Goal: Transaction & Acquisition: Purchase product/service

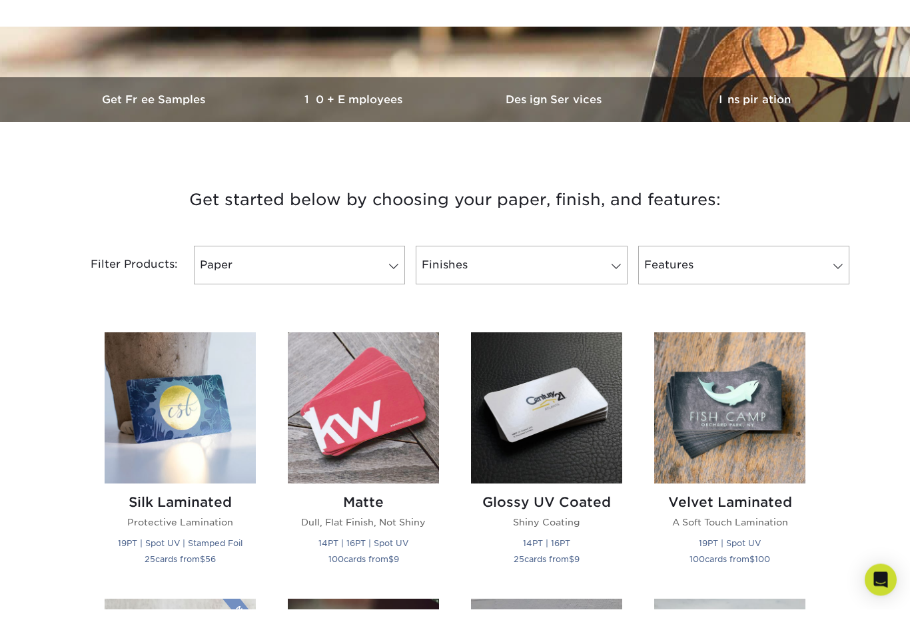
scroll to position [314, 0]
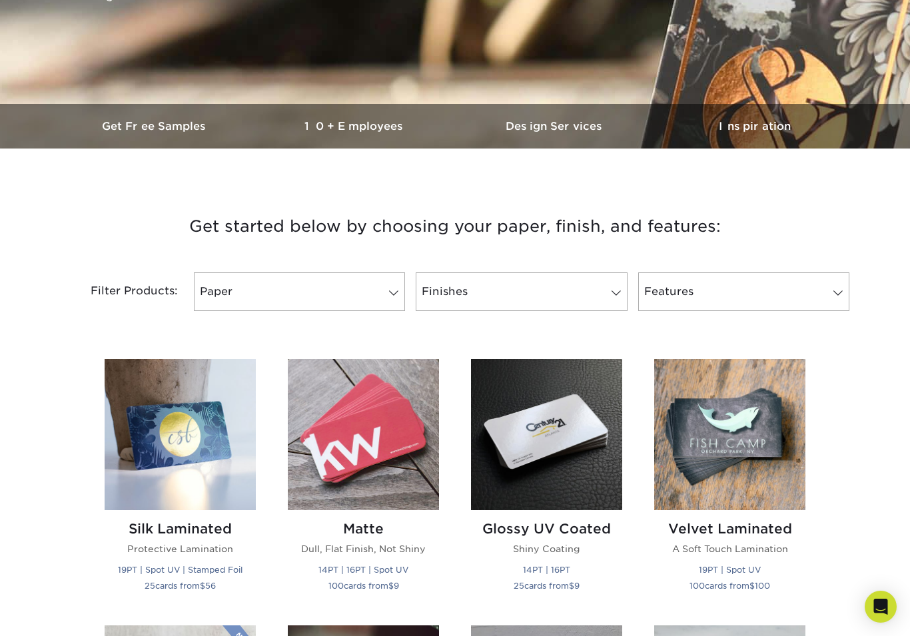
click at [380, 287] on link "Paper" at bounding box center [299, 291] width 211 height 39
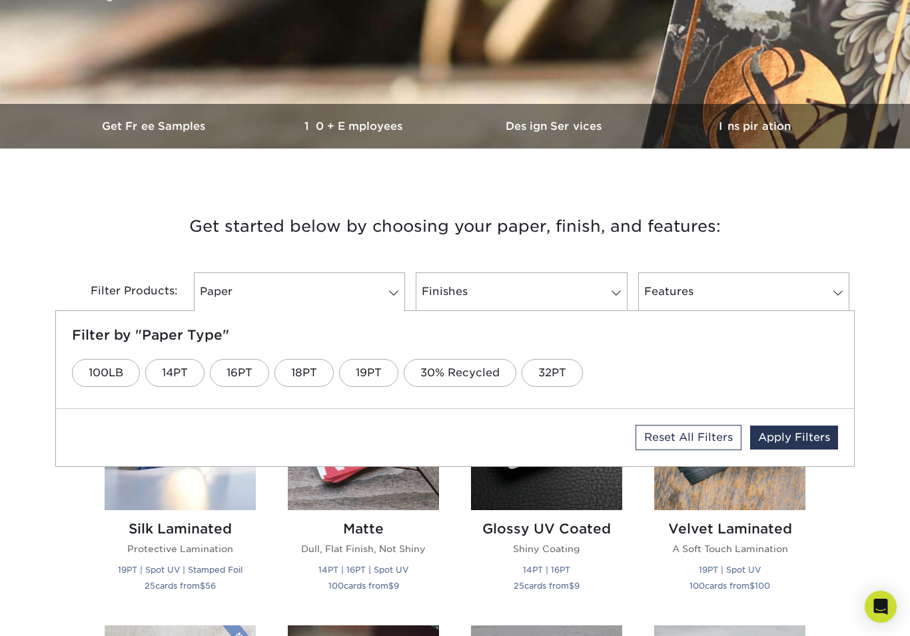
click at [89, 250] on h3 "Get started below by choosing your paper, finish, and features:" at bounding box center [454, 226] width 779 height 60
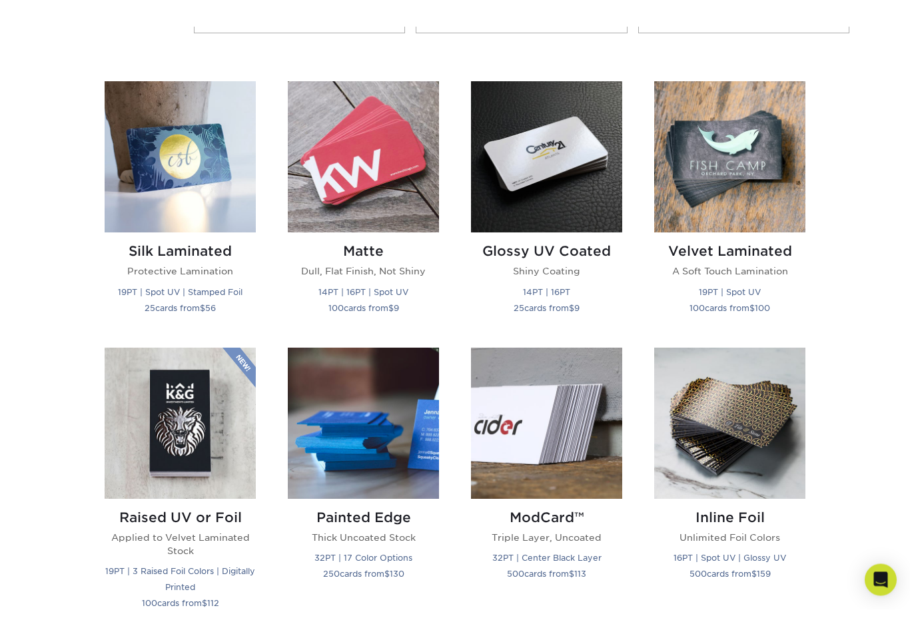
scroll to position [566, 0]
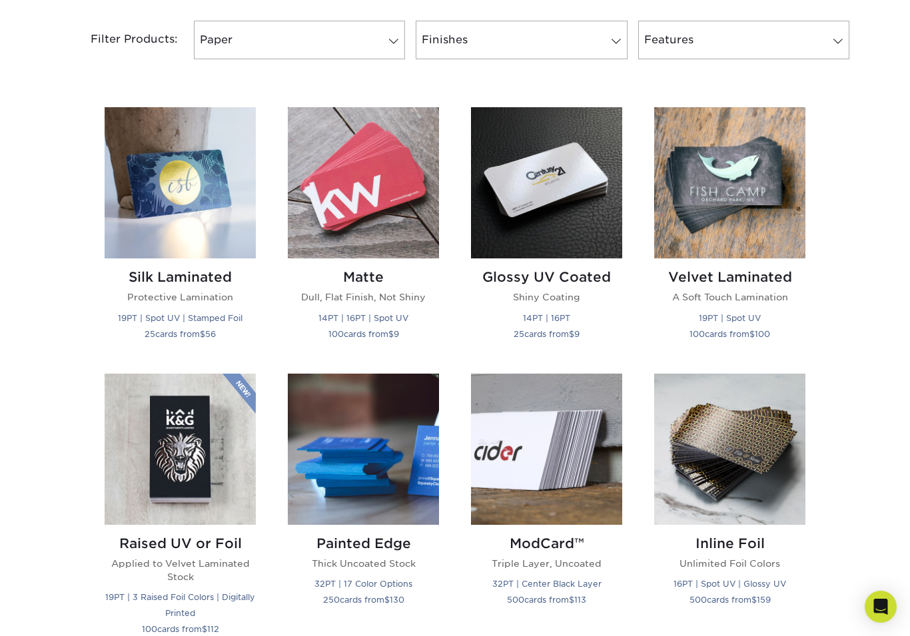
click at [354, 547] on h2 "Painted Edge" at bounding box center [363, 543] width 151 height 16
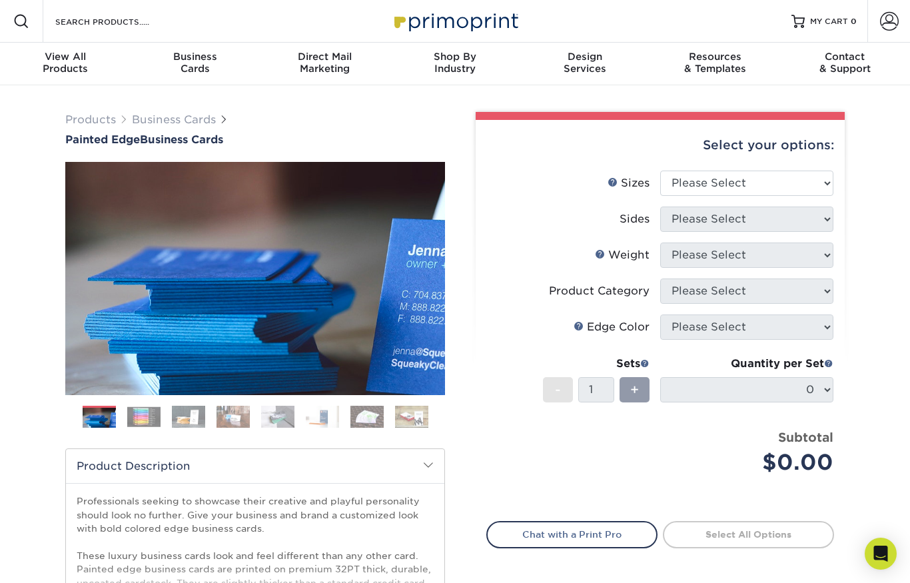
click at [821, 178] on select "Please Select 2" x 3.5" - Standard 2.125" x 3.375" - European 2.5" x 2.5" - Squ…" at bounding box center [746, 182] width 173 height 25
select select "2.12x3.38"
click at [806, 223] on select "Please Select Print Both Sides Print Front Only" at bounding box center [746, 218] width 173 height 25
select select "13abbda7-1d64-4f25-8bb2-c179b224825d"
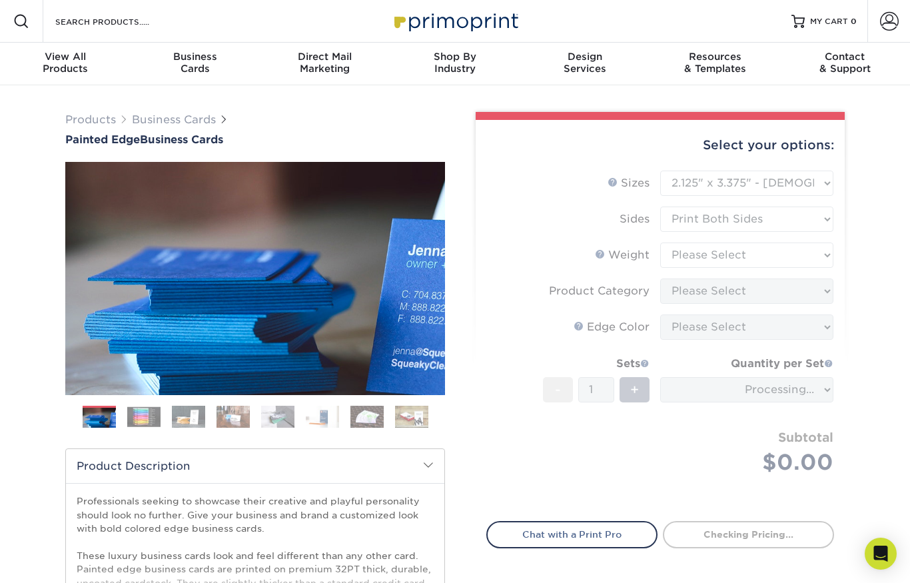
click at [816, 250] on select "Please Select 32PTUC" at bounding box center [746, 254] width 173 height 25
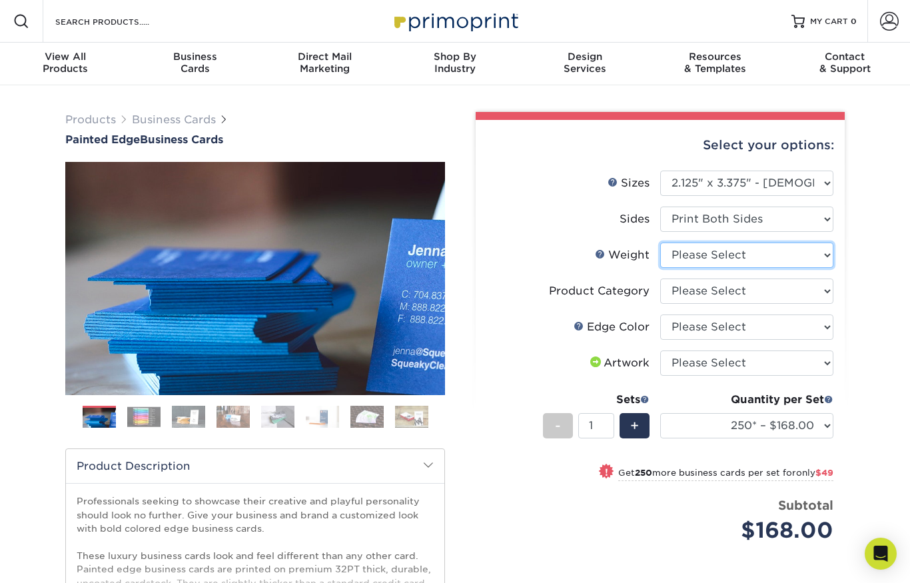
select select "32PTUC"
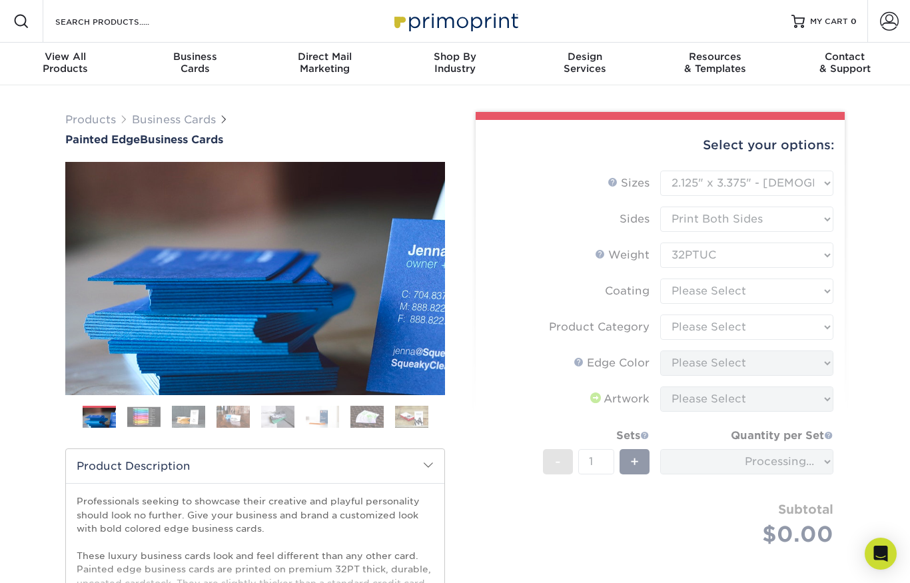
click at [823, 291] on form "Sizes Help Sizes Please Select 2" x 3.5" - Standard 2.125" x 3.375" - European …" at bounding box center [660, 373] width 348 height 407
click at [820, 287] on select at bounding box center [746, 290] width 173 height 25
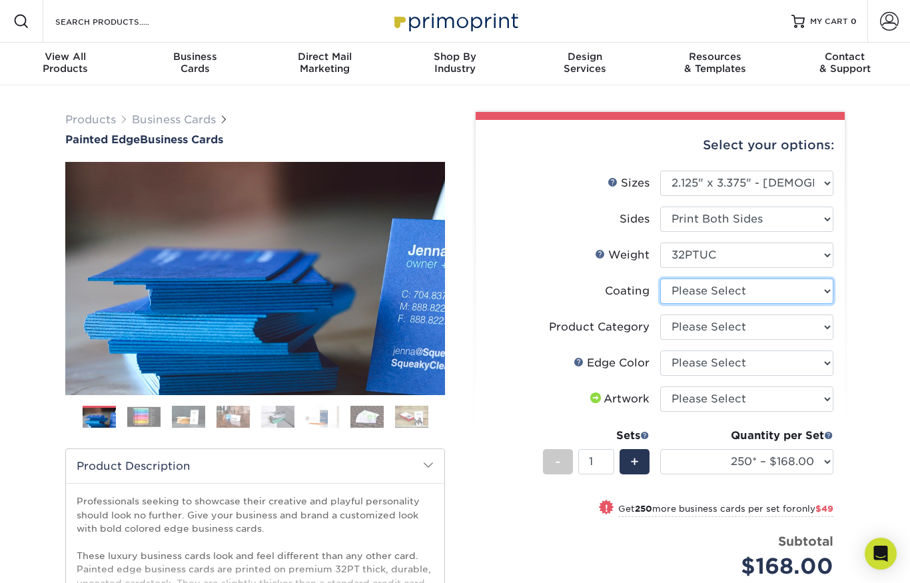
select select "3e7618de-abca-4bda-9f97-8b9129e913d8"
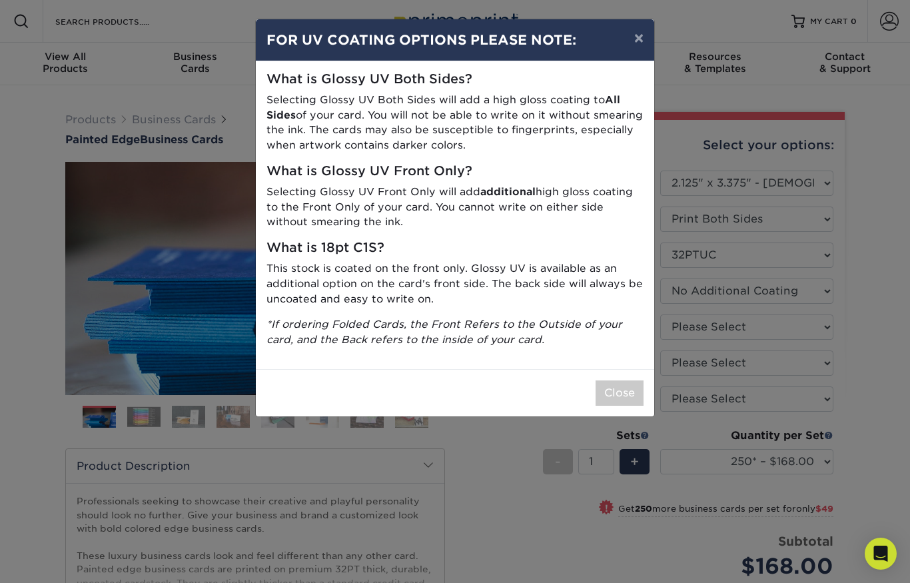
click at [641, 47] on button "×" at bounding box center [638, 37] width 31 height 37
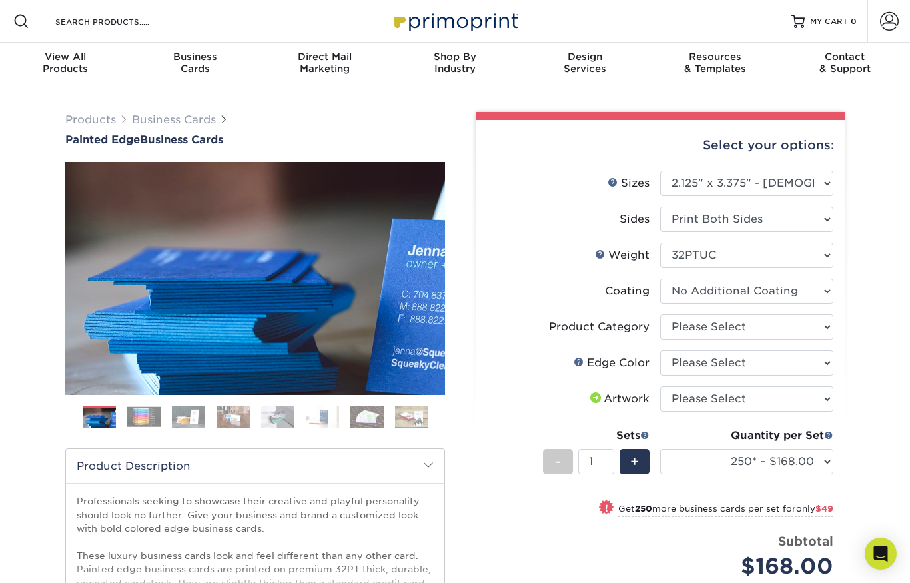
click at [820, 320] on select "Please Select Business Cards" at bounding box center [746, 326] width 173 height 25
select select "3b5148f1-0588-4f88-a218-97bcfdce65c1"
click at [805, 372] on select "Please Select Charcoal Black Brown Blue Pearlescent Blue Pearlescent Gold Pearl…" at bounding box center [746, 362] width 173 height 25
select select "34794e23-ba15-445e-813c-341542a5462f"
click at [802, 397] on select "Please Select I will upload files I need a design - $100" at bounding box center [746, 398] width 173 height 25
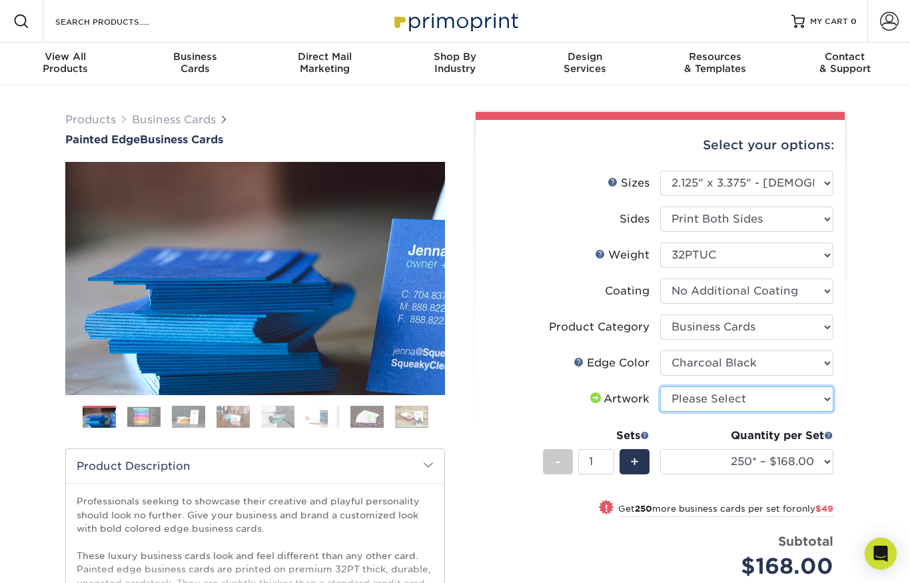
select select "upload"
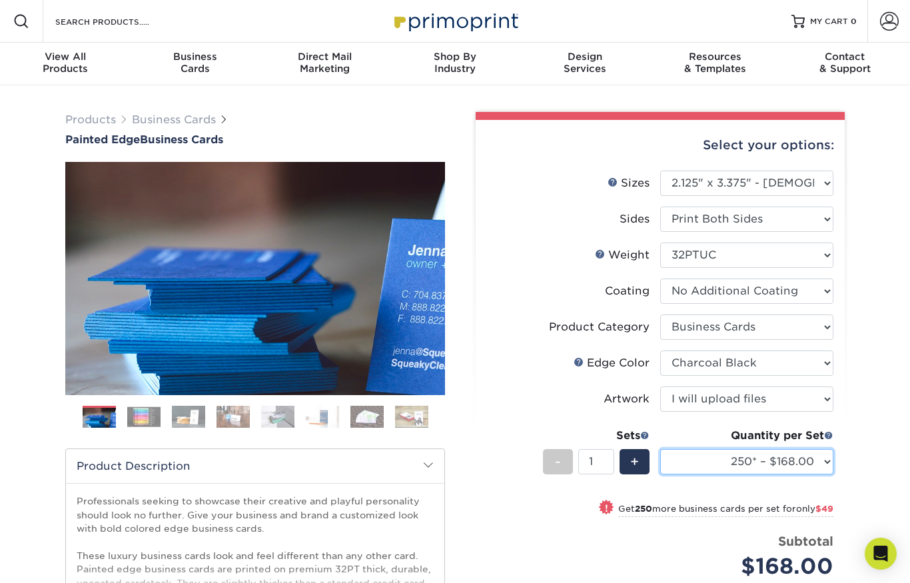
click at [806, 454] on select "250* – $168.00 500* – $217.00 1000* – $339.00" at bounding box center [746, 461] width 173 height 25
select select "500* – $217.00"
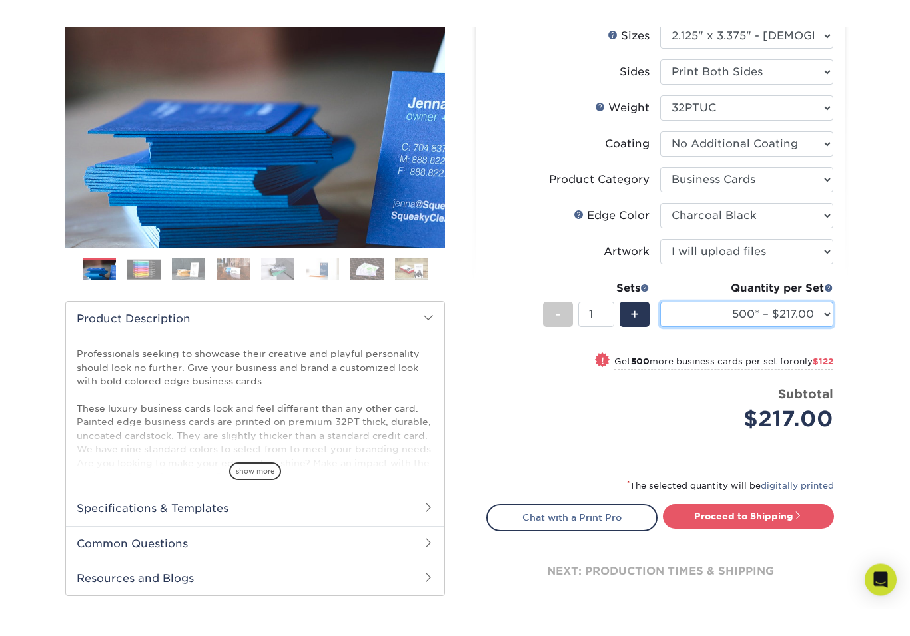
scroll to position [121, 0]
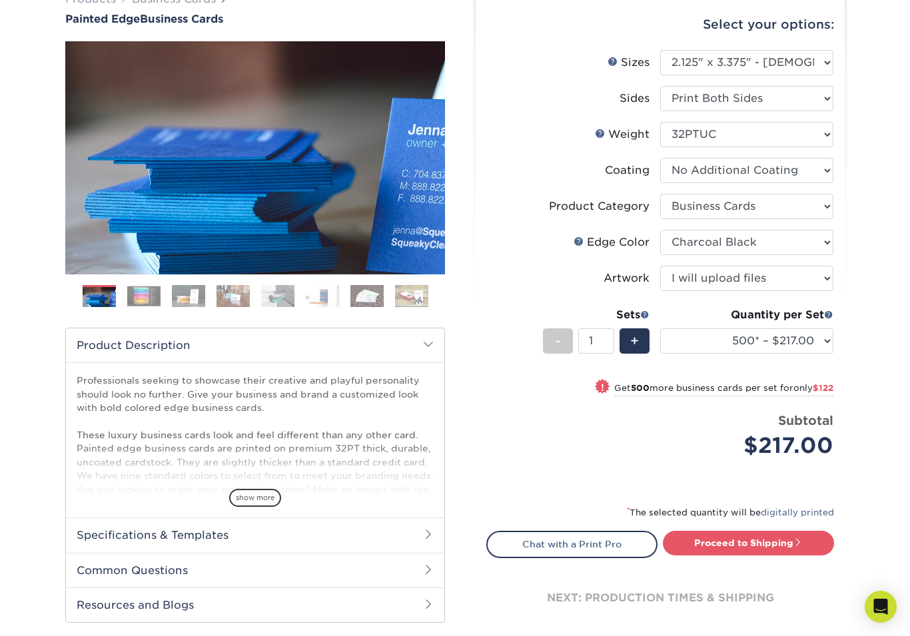
click at [253, 497] on span "show more" at bounding box center [255, 498] width 52 height 18
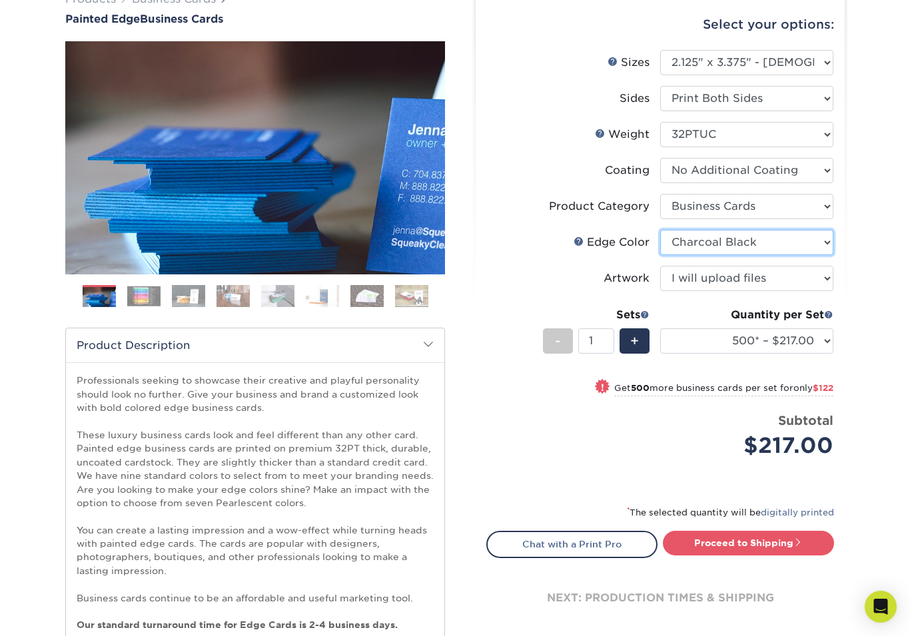
click at [822, 239] on select "Please Select Charcoal Black Brown Blue Pearlescent Blue Pearlescent Gold Pearl…" at bounding box center [746, 242] width 173 height 25
select select "84f43a64-87e1-46ad-aba1-d69946adcbfc"
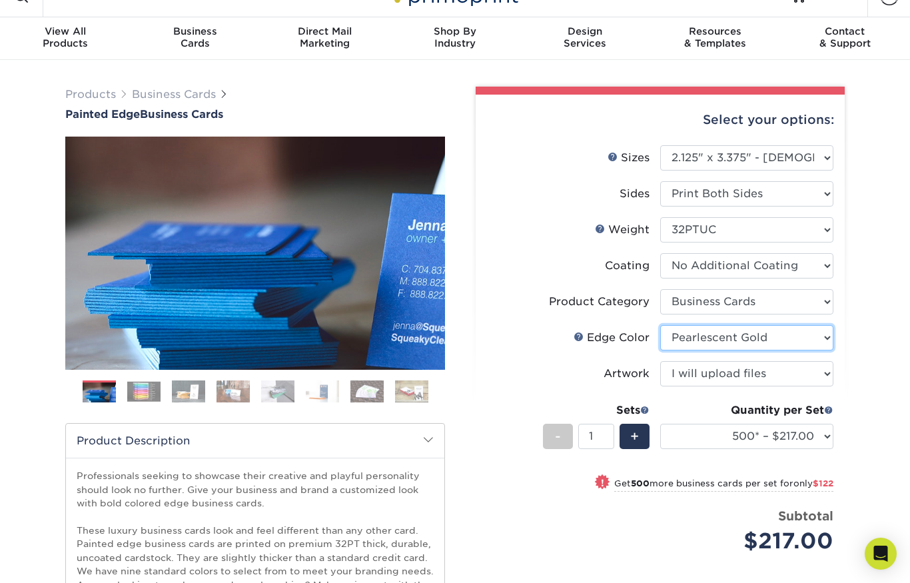
scroll to position [25, 0]
